Goal: Communication & Community: Answer question/provide support

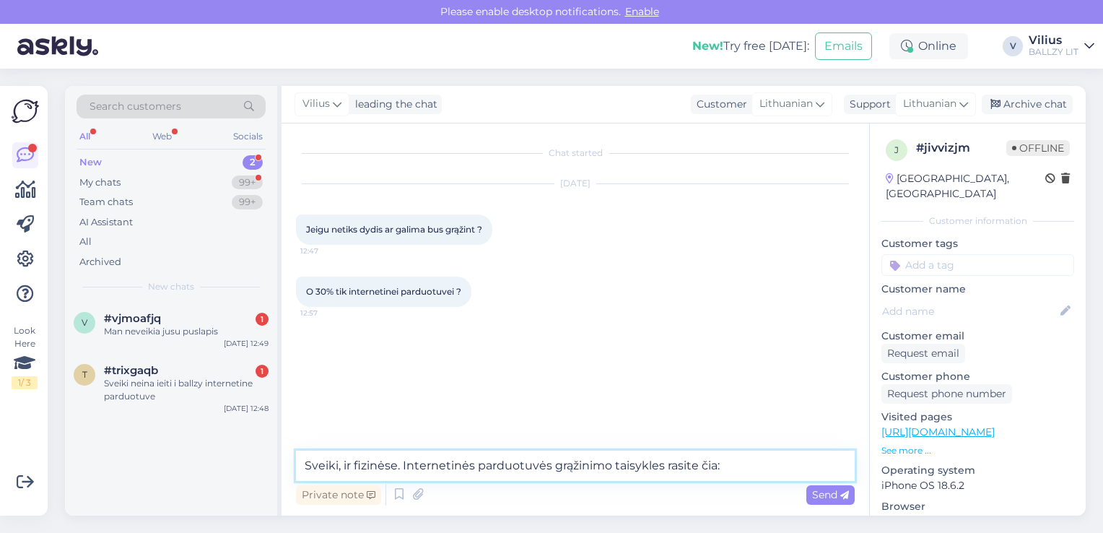
paste textarea "[URL][DOMAIN_NAME]"
type textarea "Sveiki, ir fizinėse. Internetinės parduotuvės grąžinimo taisykles rasite čia: […"
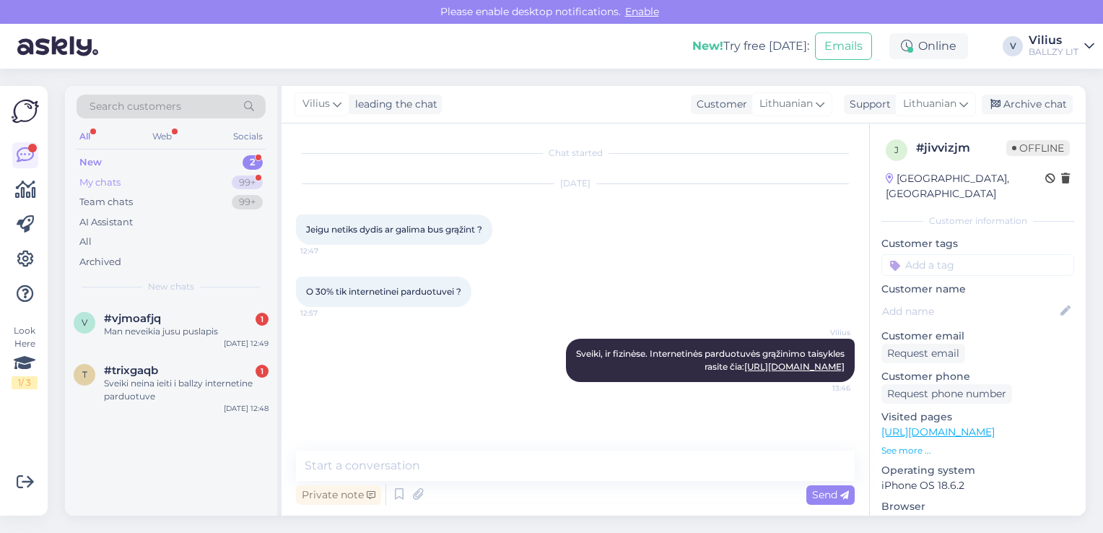
click at [134, 178] on div "My chats 99+" at bounding box center [171, 183] width 189 height 20
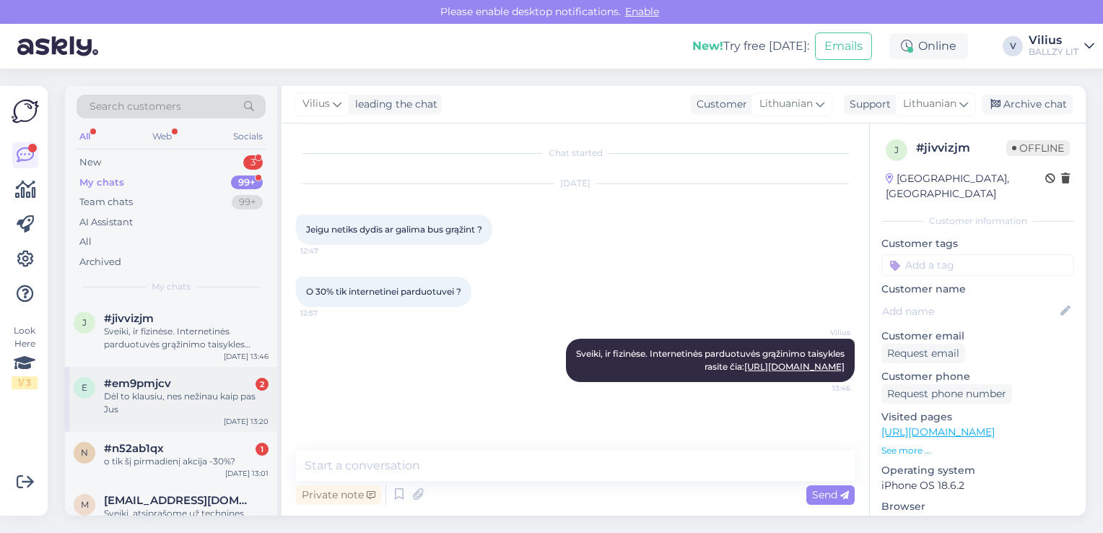
click at [192, 414] on div "Dėl to klausiu, nes nežinau kaip pas Jus" at bounding box center [186, 403] width 165 height 26
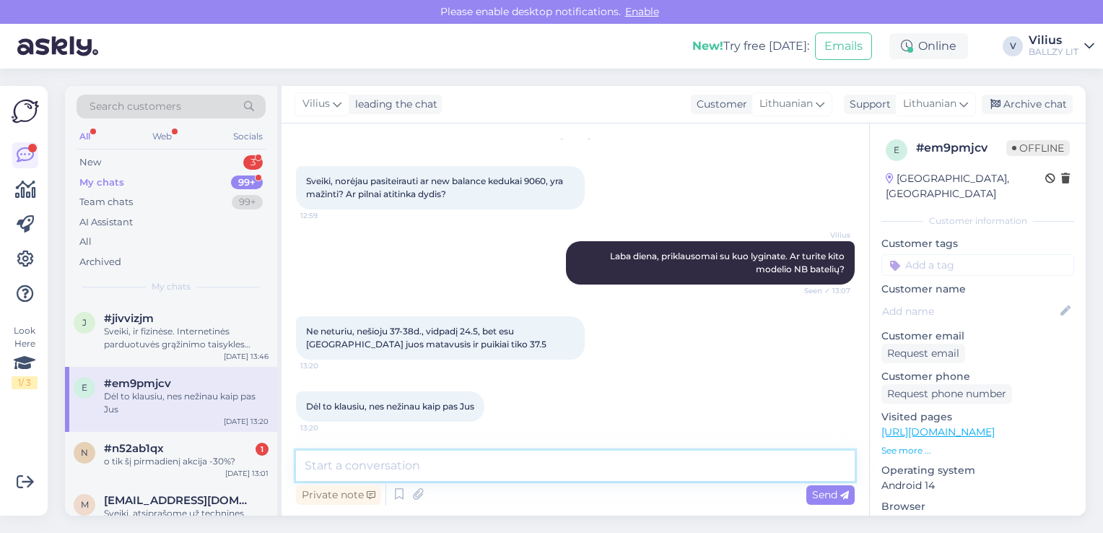
click at [471, 461] on textarea at bounding box center [575, 466] width 559 height 30
type textarea "Jei matavote šį modelį, tuomet tiks, nes ir pas mus jie niekuo nesiskiria :)"
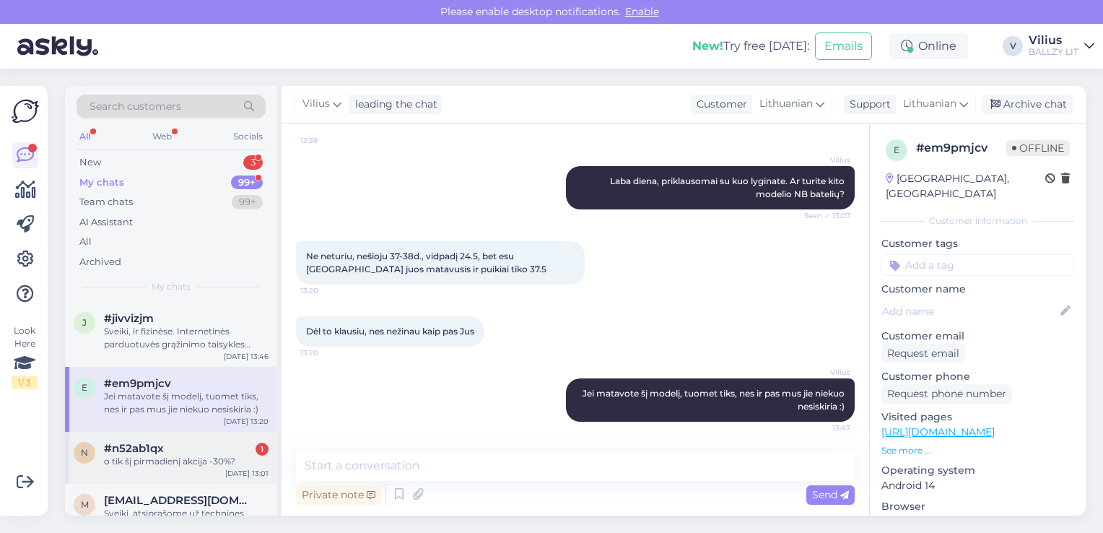
click at [169, 448] on div "#n52ab1qx 1" at bounding box center [186, 448] width 165 height 13
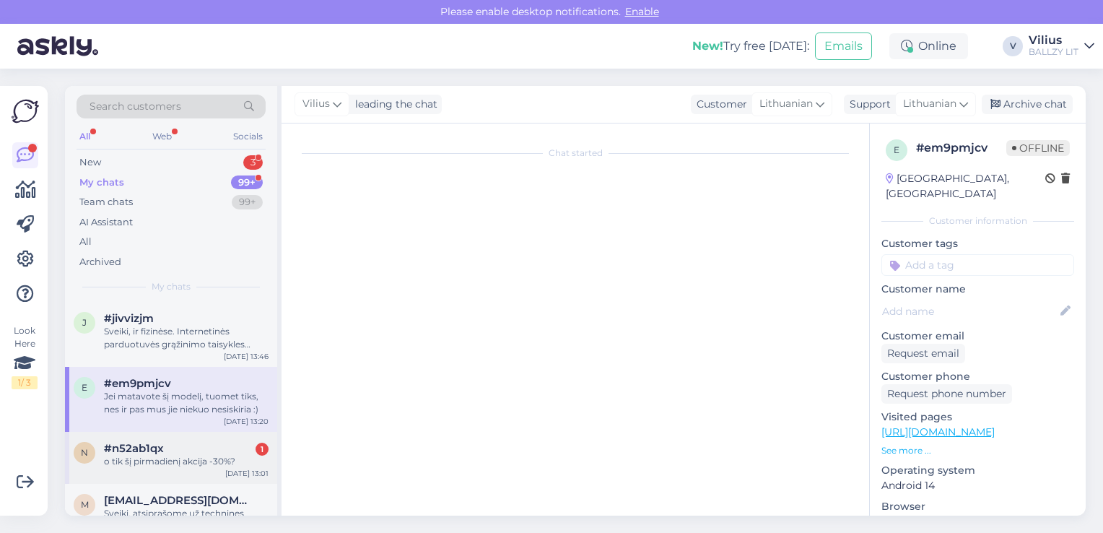
scroll to position [817, 0]
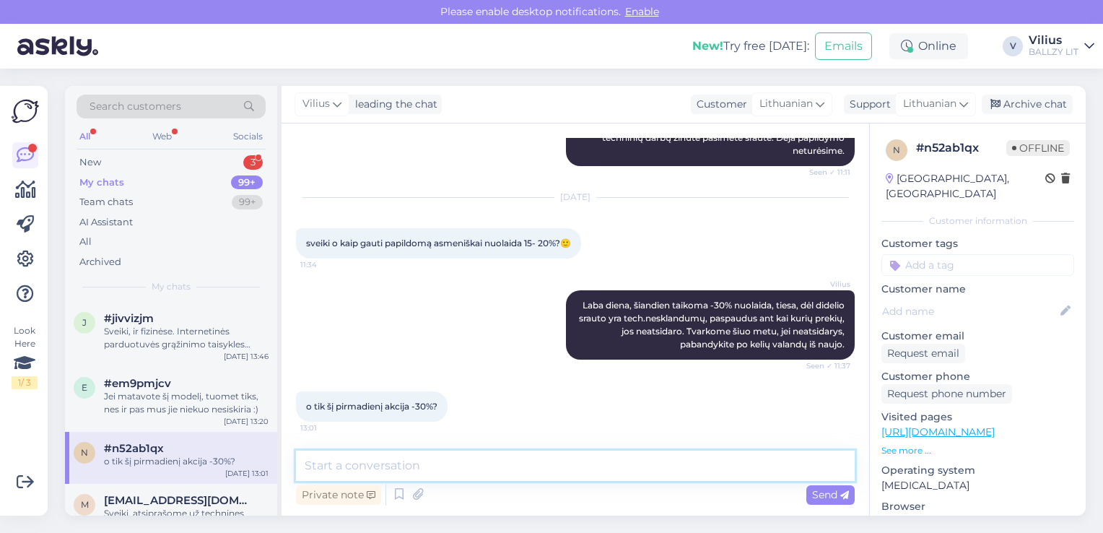
click at [453, 469] on textarea at bounding box center [575, 466] width 559 height 30
type textarea "L"
type textarea "Taip, tik šiandien."
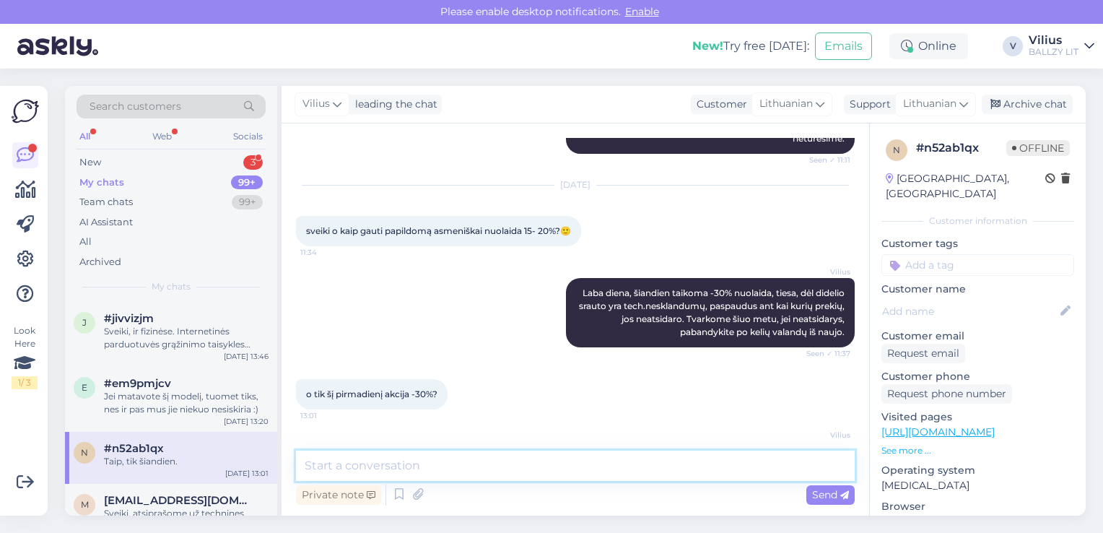
scroll to position [880, 0]
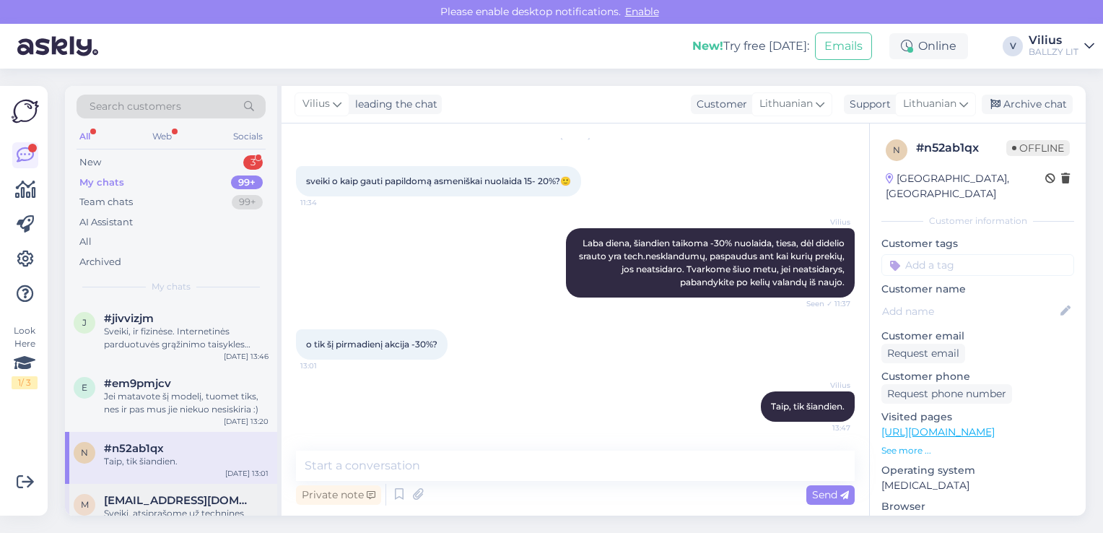
click at [160, 498] on span "[EMAIL_ADDRESS][DOMAIN_NAME]" at bounding box center [179, 500] width 150 height 13
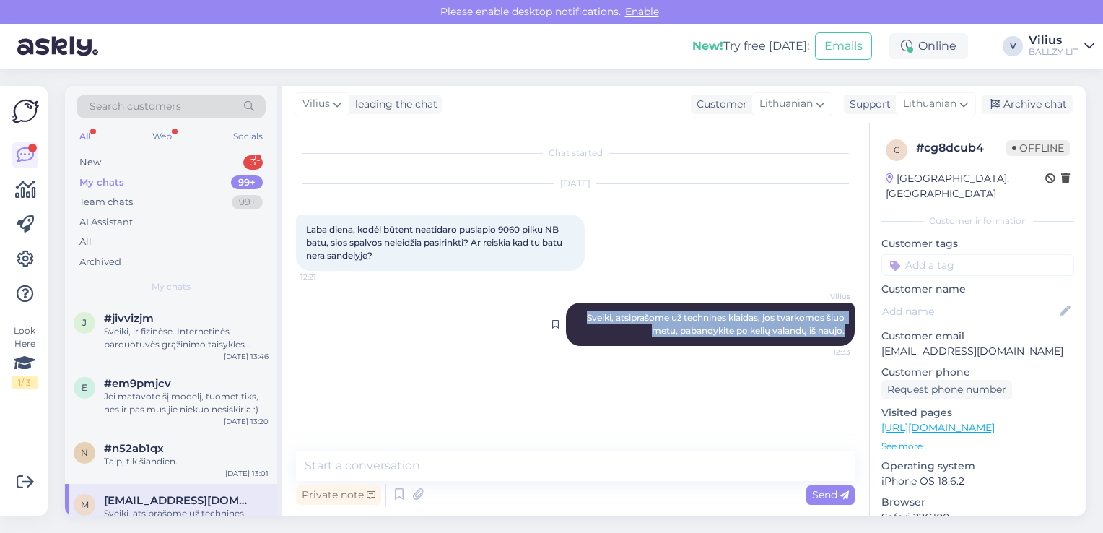
drag, startPoint x: 581, startPoint y: 319, endPoint x: 846, endPoint y: 328, distance: 265.1
click at [846, 328] on div "[PERSON_NAME], atsiprašome už technines klaidas, jos tvarkomos šiuo metu, paban…" at bounding box center [710, 324] width 289 height 43
copy span "Sveiki, atsiprašome už technines klaidas, jos tvarkomos šiuo metu, pabandykite …"
click at [108, 155] on div "New 3" at bounding box center [171, 162] width 189 height 20
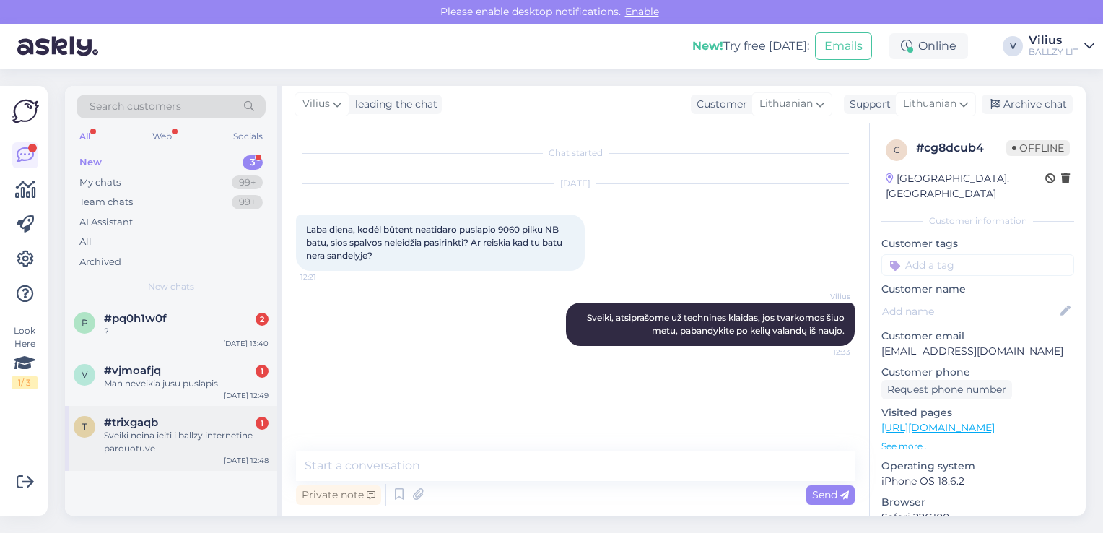
click at [168, 413] on div "t #trixgaqb 1 Sveiki neina ieiti i ballzy internetine parduotuve [DATE] 12:48" at bounding box center [171, 438] width 212 height 65
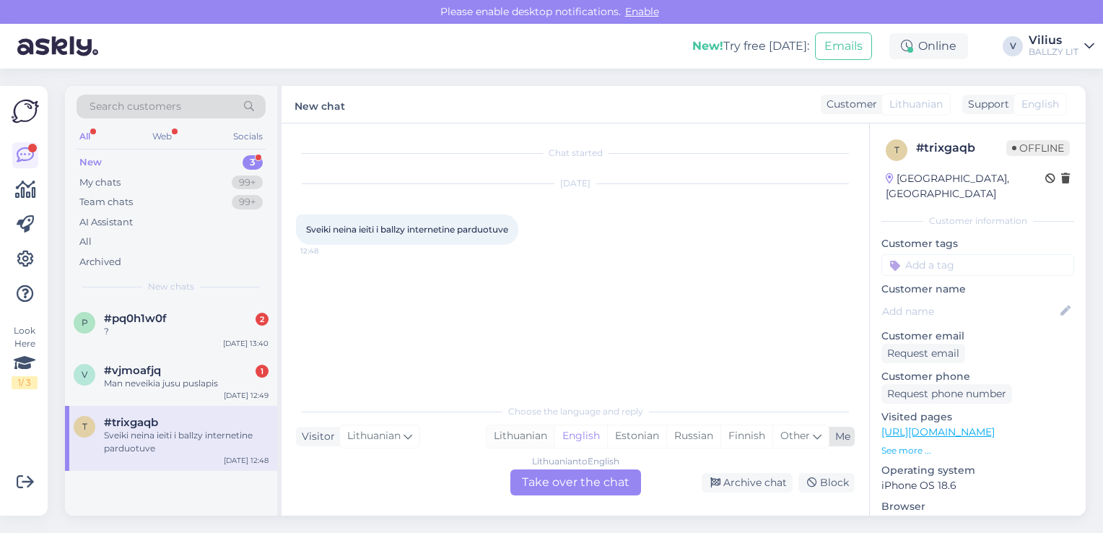
click at [525, 436] on div "Lithuanian" at bounding box center [521, 436] width 68 height 22
click at [590, 484] on div "Lithuanian to Lithuanian Take over the chat" at bounding box center [575, 482] width 131 height 26
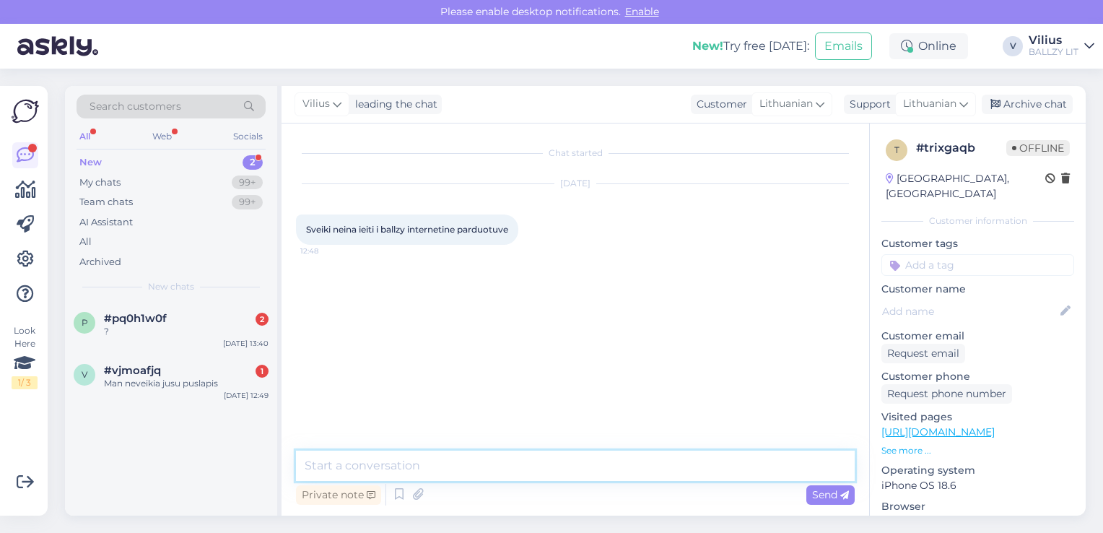
click at [531, 465] on textarea at bounding box center [575, 466] width 559 height 30
paste textarea "Sveiki, atsiprašome už technines klaidas, jos tvarkomos šiuo metu, pabandykite …"
type textarea "Sveiki, atsiprašome už technines klaidas, jos tvarkomos šiuo metu, pabandykite …"
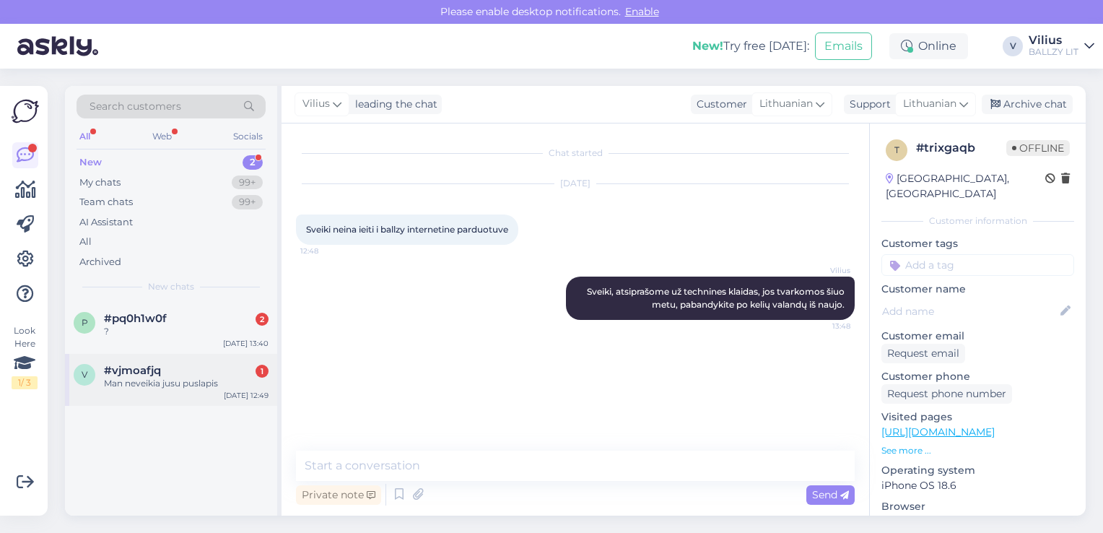
click at [165, 375] on div "#vjmoafjq 1" at bounding box center [186, 370] width 165 height 13
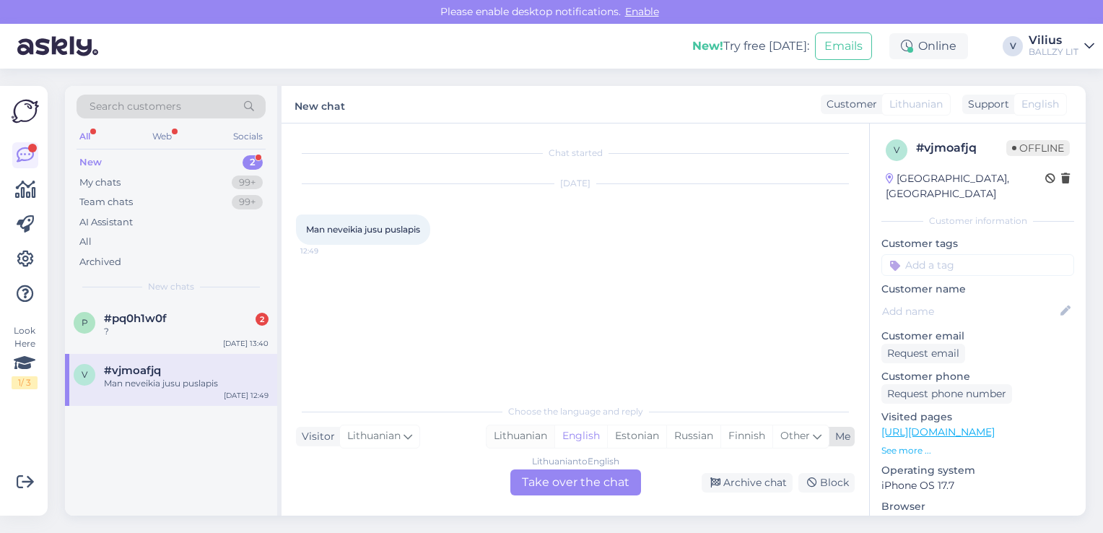
click at [523, 438] on div "Lithuanian" at bounding box center [521, 436] width 68 height 22
click at [572, 479] on div "Lithuanian to Lithuanian Take over the chat" at bounding box center [575, 482] width 131 height 26
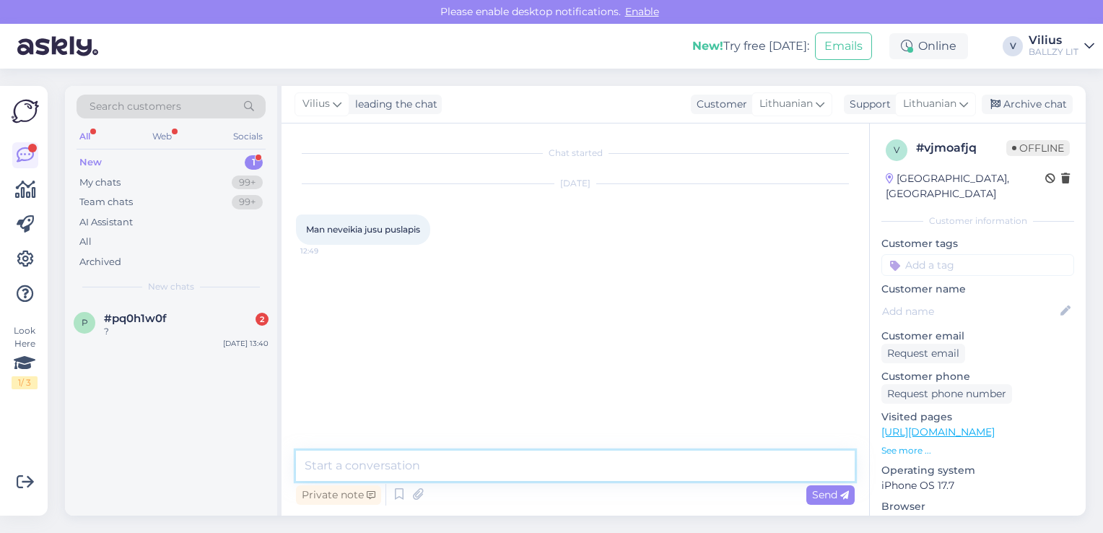
click at [540, 469] on textarea at bounding box center [575, 466] width 559 height 30
paste textarea "Sveiki, atsiprašome už technines klaidas, jos tvarkomos šiuo metu, pabandykite …"
type textarea "Sveiki, atsiprašome už technines klaidas, jos tvarkomos šiuo metu, pabandykite …"
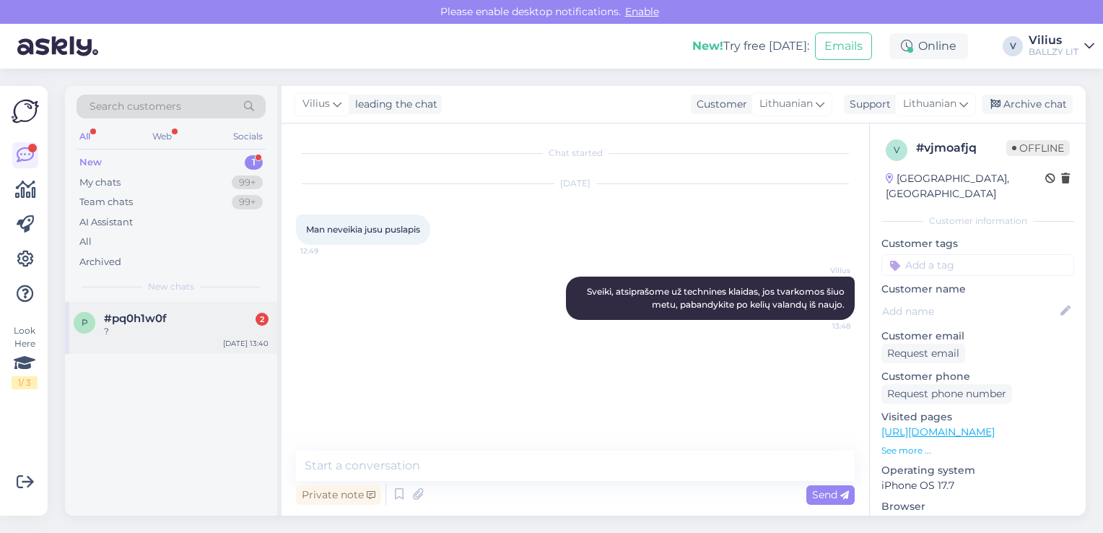
click at [148, 336] on div "?" at bounding box center [186, 331] width 165 height 13
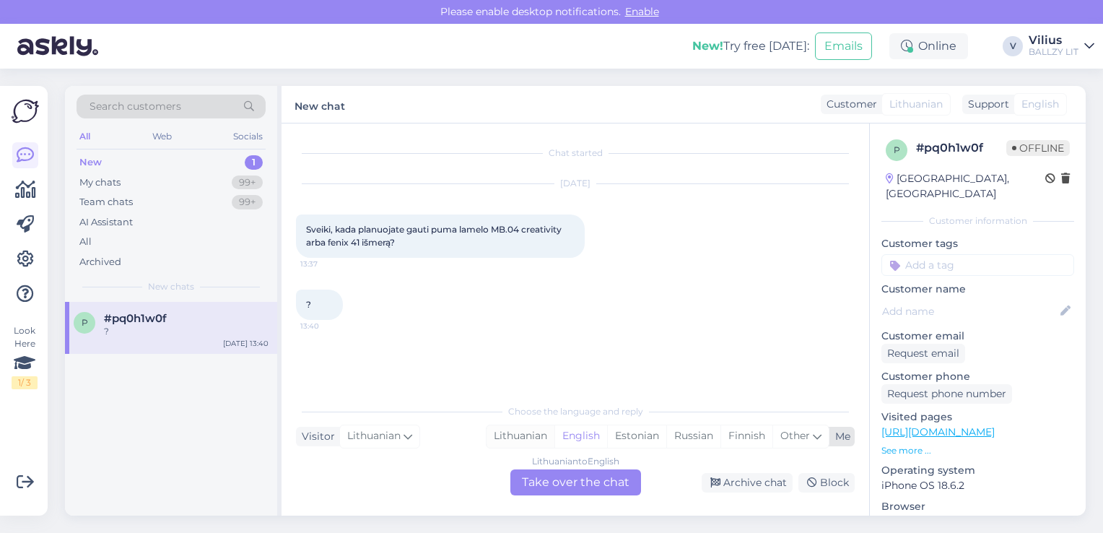
click at [518, 425] on div "Lithuanian" at bounding box center [521, 436] width 68 height 22
click at [561, 479] on div "Lithuanian to Lithuanian Take over the chat" at bounding box center [575, 482] width 131 height 26
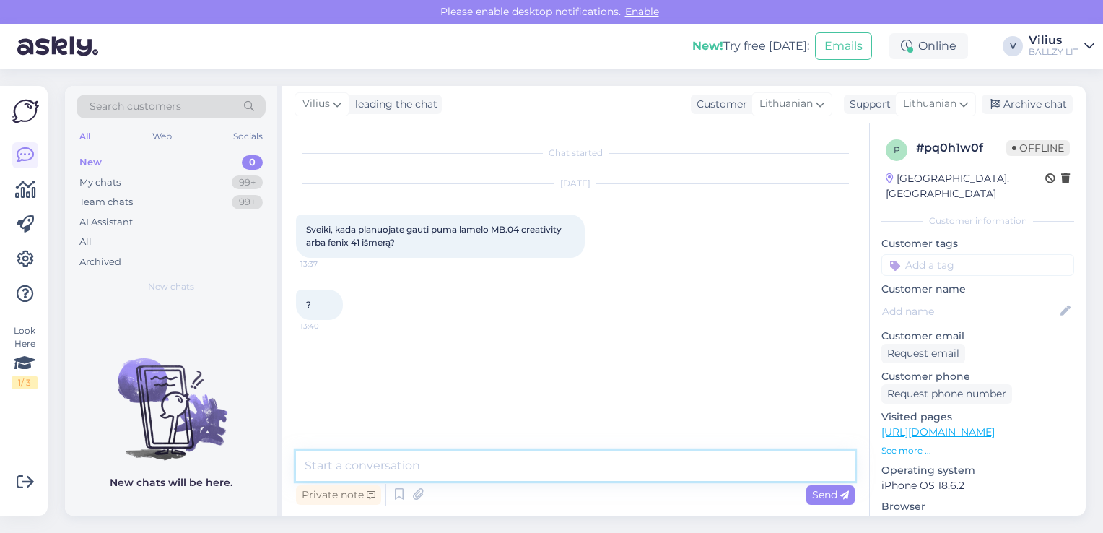
click at [529, 466] on textarea at bounding box center [575, 466] width 559 height 30
type textarea "Laba diena, papildymo nebeturėsime."
